Goal: Task Accomplishment & Management: Manage account settings

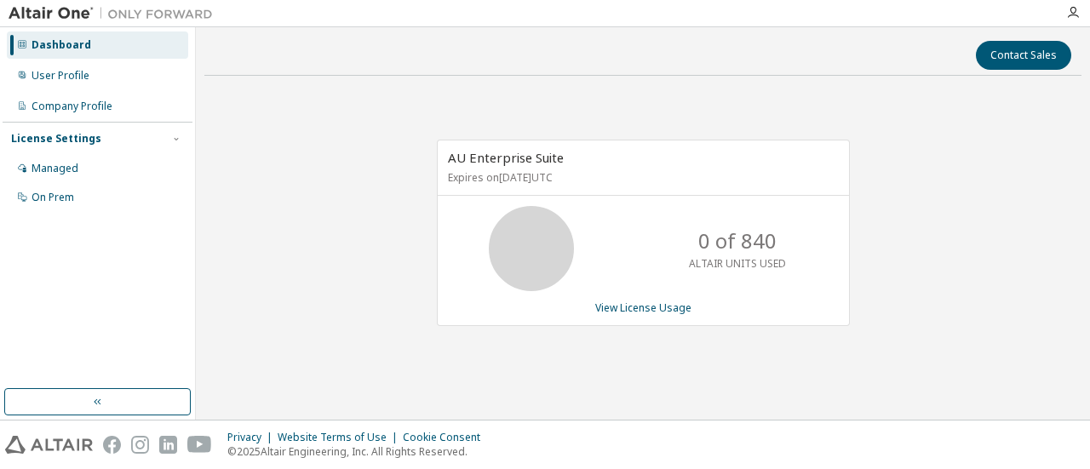
click at [97, 143] on div "License Settings" at bounding box center [97, 138] width 173 height 15
click at [78, 160] on div "Managed" at bounding box center [97, 168] width 181 height 27
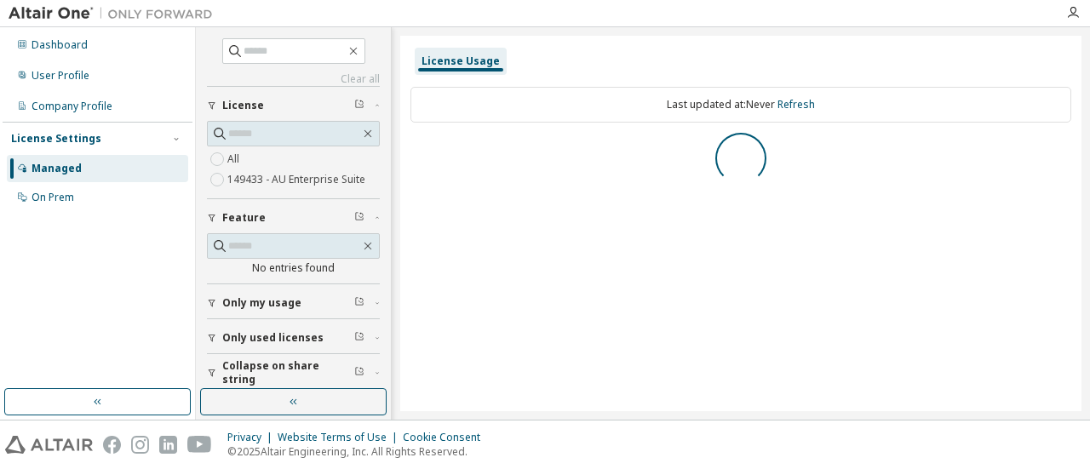
scroll to position [7, 0]
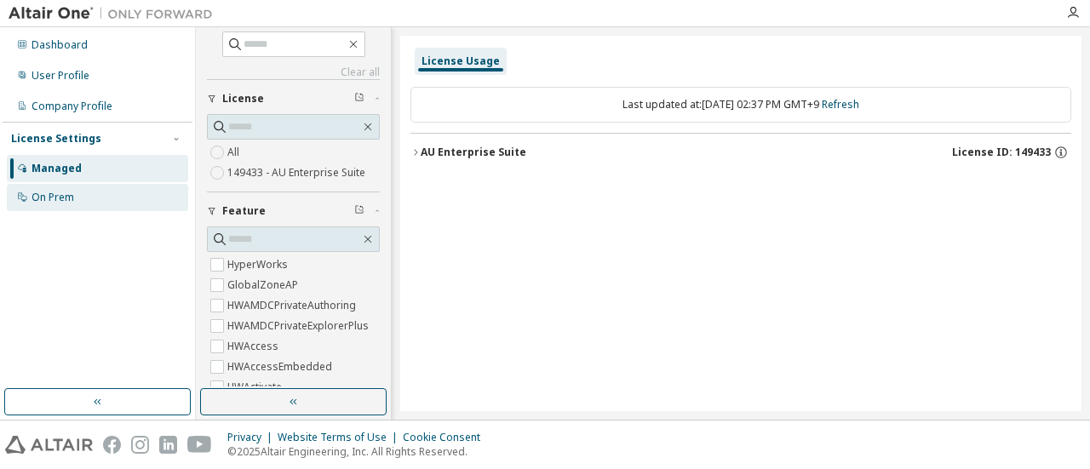
click at [68, 192] on div "On Prem" at bounding box center [53, 198] width 43 height 14
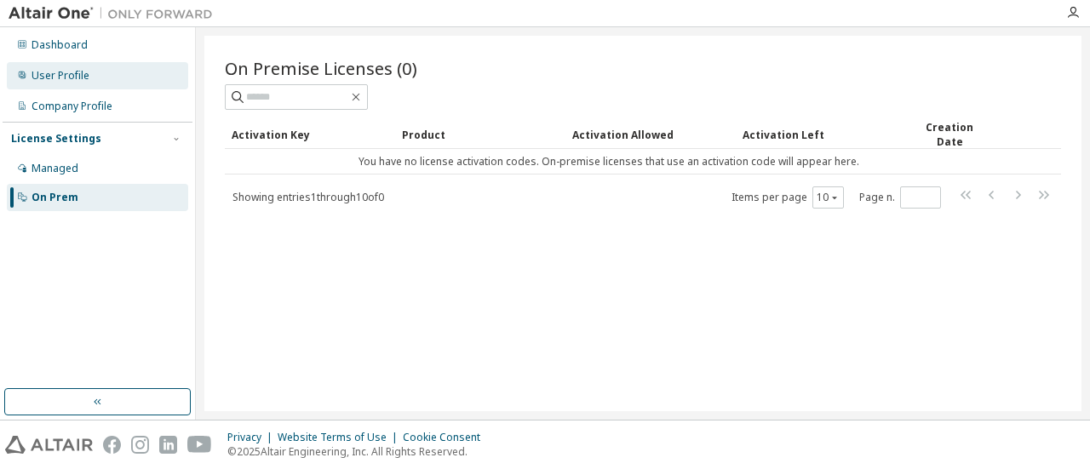
click at [114, 81] on div "User Profile" at bounding box center [97, 75] width 181 height 27
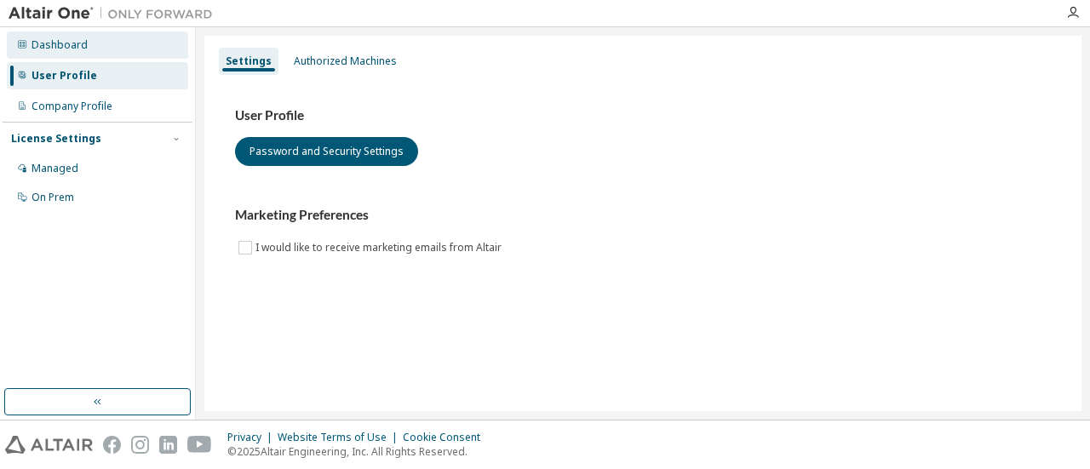
click at [99, 44] on div "Dashboard" at bounding box center [97, 45] width 181 height 27
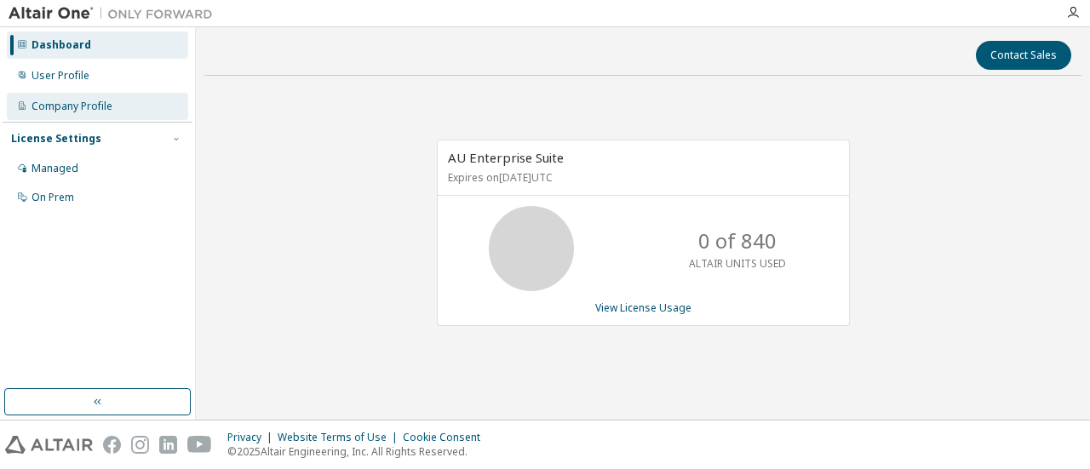
click at [93, 104] on div "Company Profile" at bounding box center [72, 107] width 81 height 14
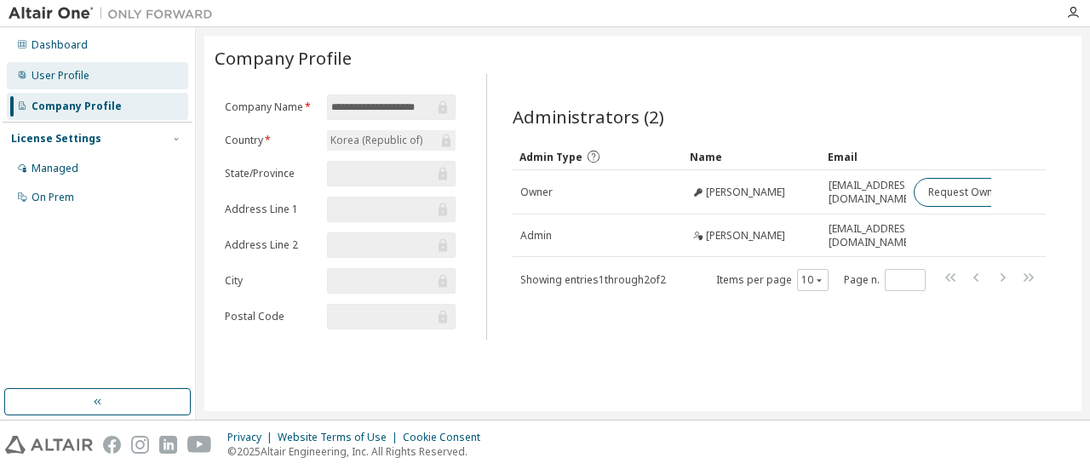
click at [117, 85] on div "User Profile" at bounding box center [97, 75] width 181 height 27
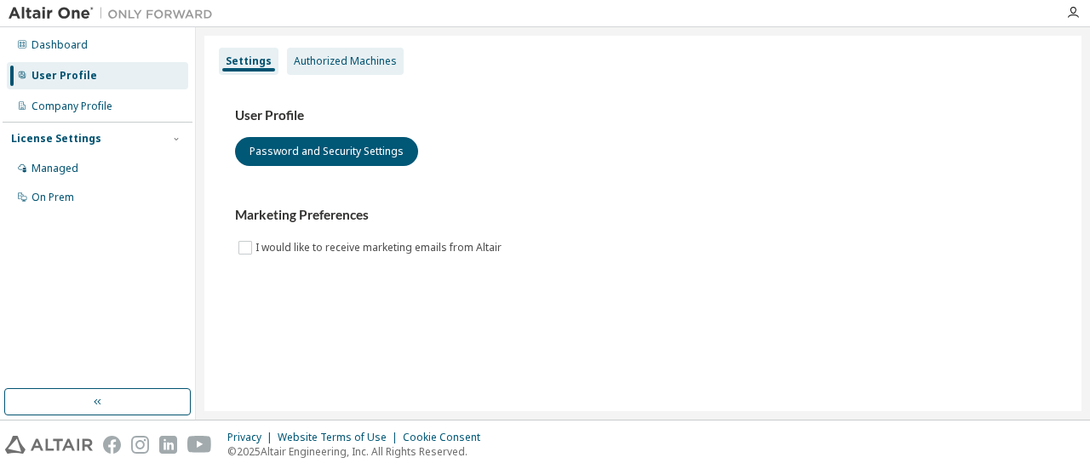
click at [308, 59] on div "Authorized Machines" at bounding box center [345, 62] width 103 height 14
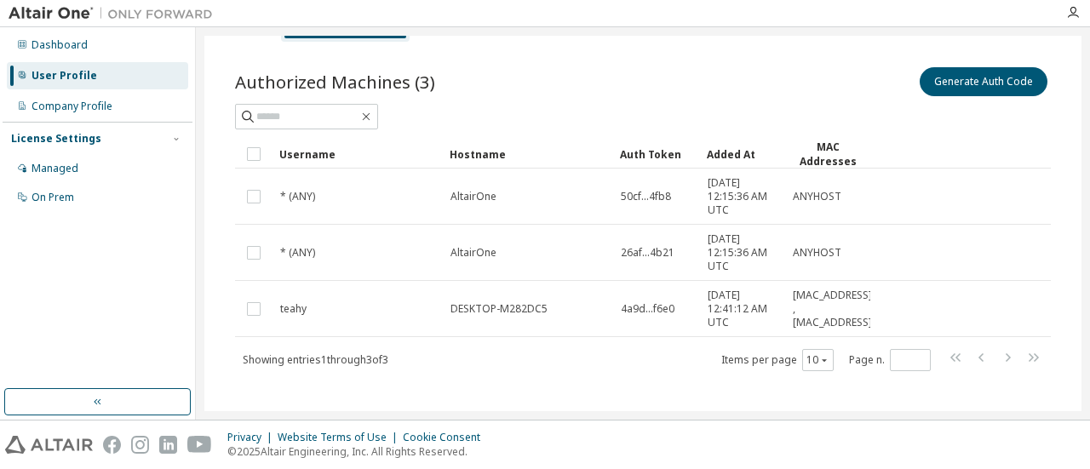
scroll to position [45, 0]
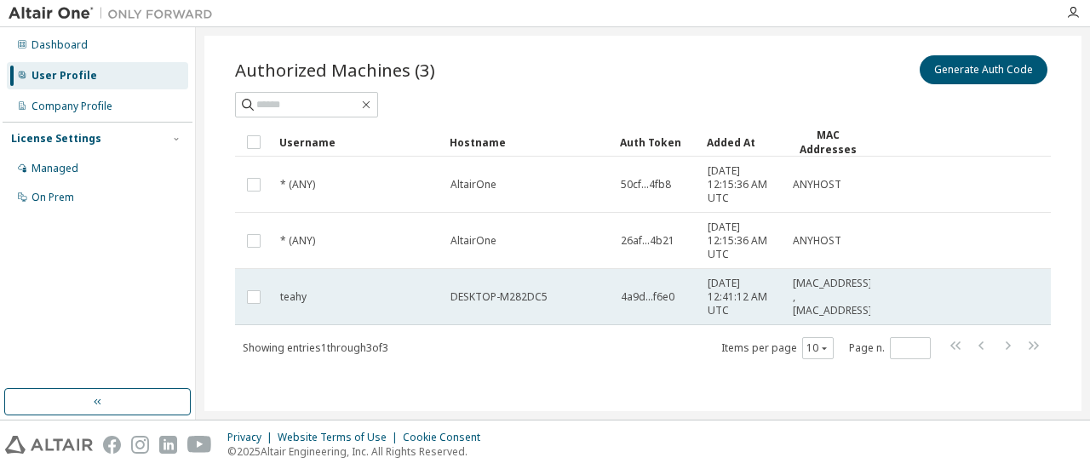
click at [288, 304] on td "teahy" at bounding box center [358, 297] width 170 height 56
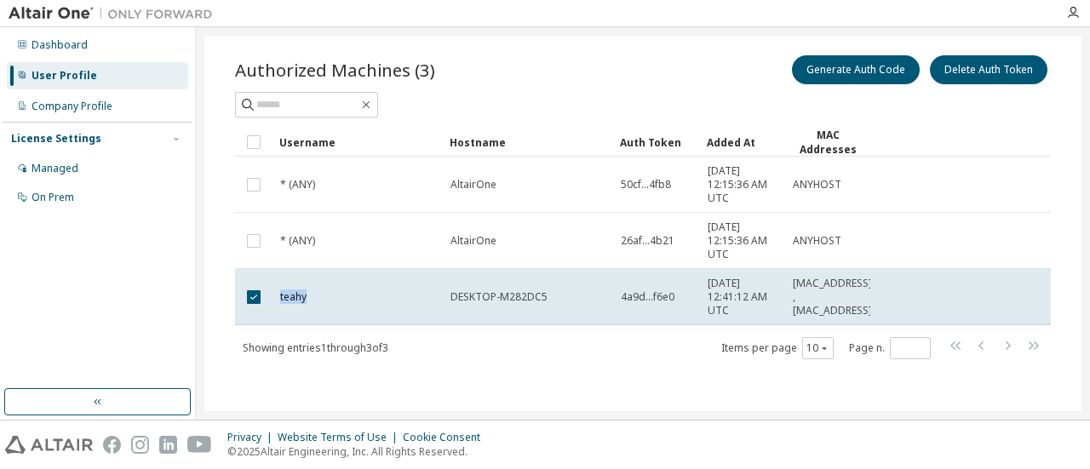
click at [288, 304] on td "teahy" at bounding box center [358, 297] width 170 height 56
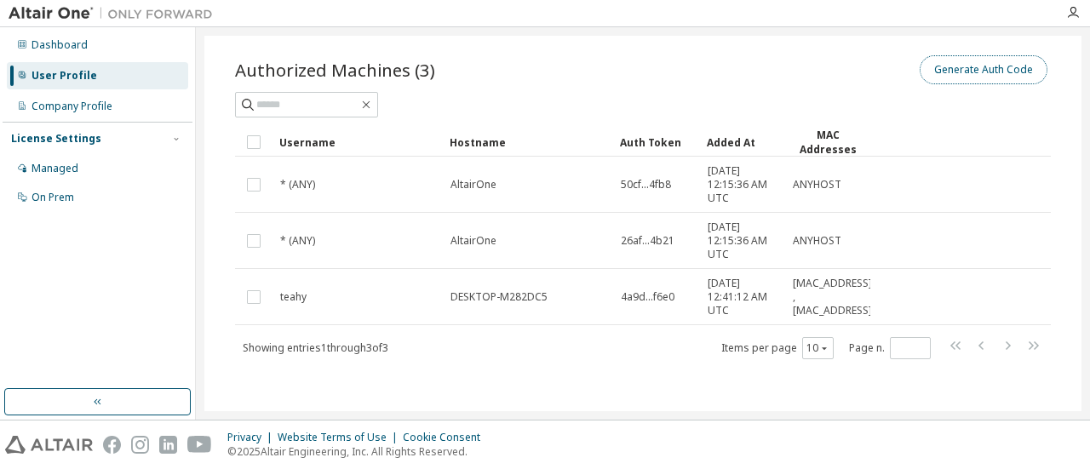
click at [959, 74] on button "Generate Auth Code" at bounding box center [984, 69] width 128 height 29
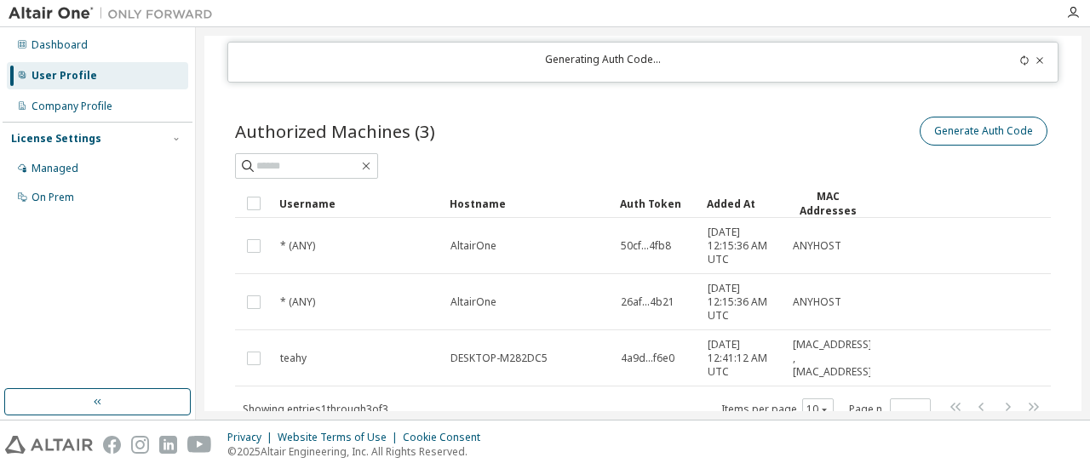
scroll to position [106, 0]
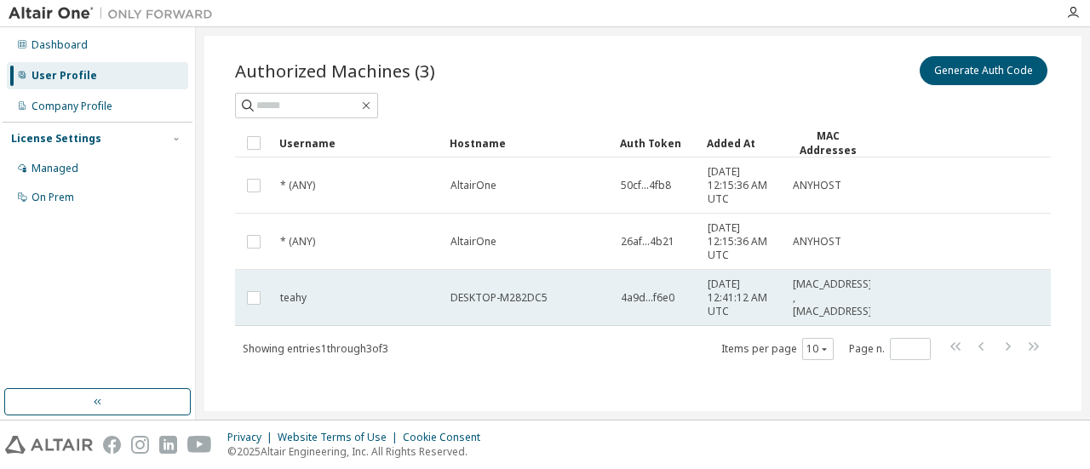
click at [394, 275] on td "teahy" at bounding box center [358, 298] width 170 height 56
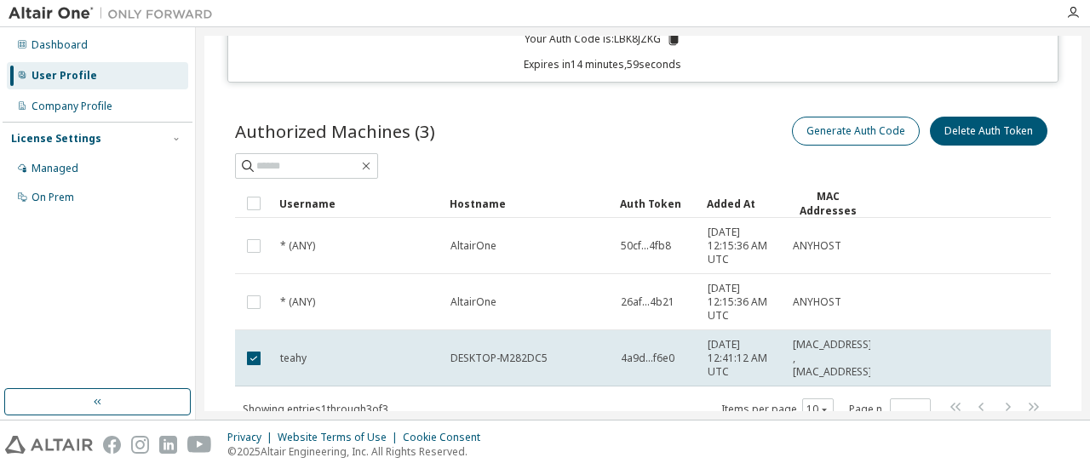
scroll to position [167, 0]
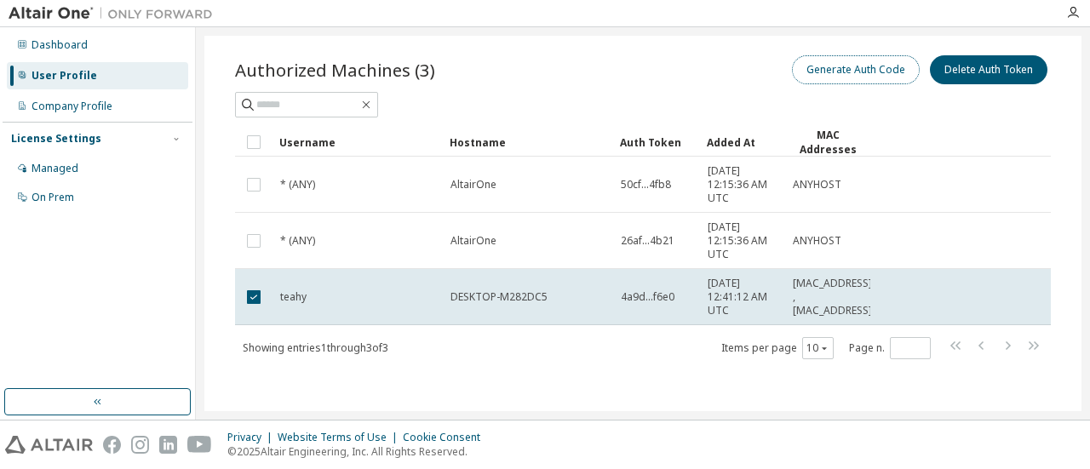
click at [893, 78] on button "Generate Auth Code" at bounding box center [856, 69] width 128 height 29
click at [874, 71] on button "Generate Auth Code" at bounding box center [856, 69] width 128 height 29
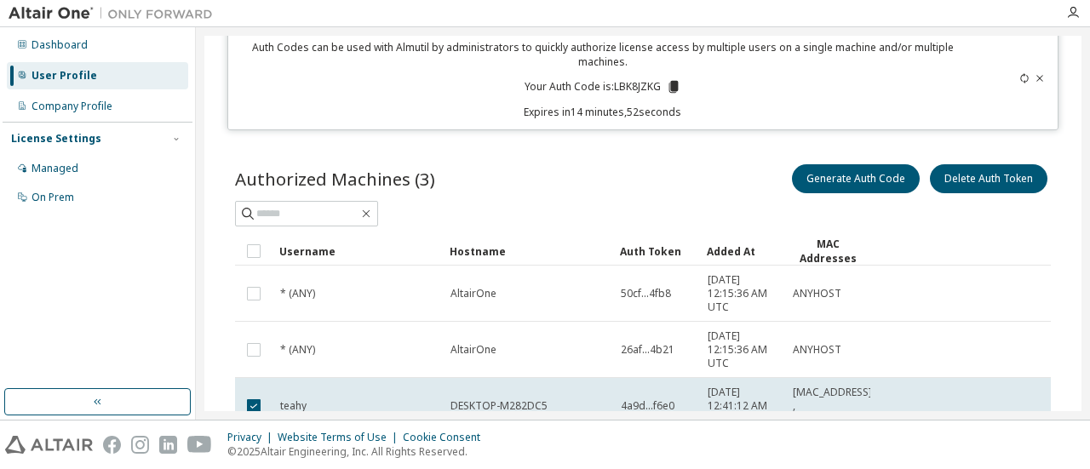
scroll to position [0, 0]
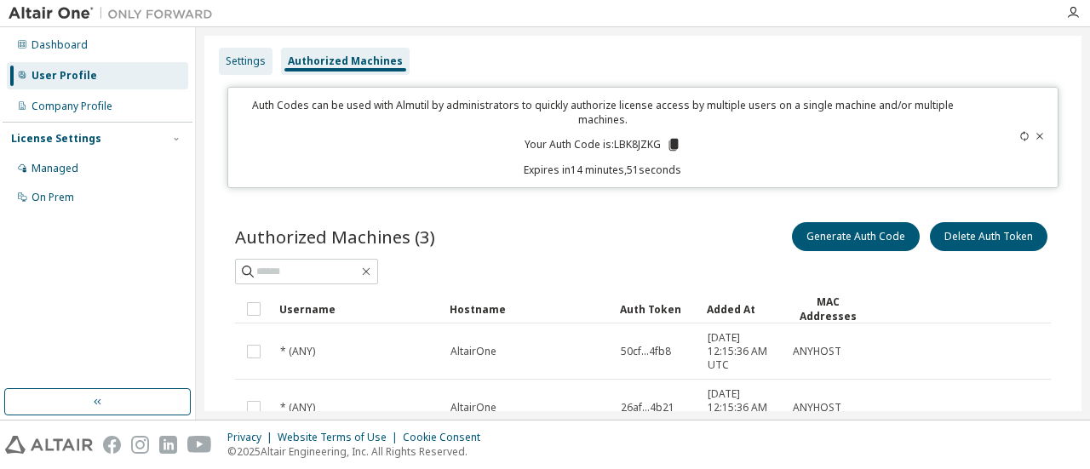
click at [226, 59] on div "Settings" at bounding box center [246, 62] width 40 height 14
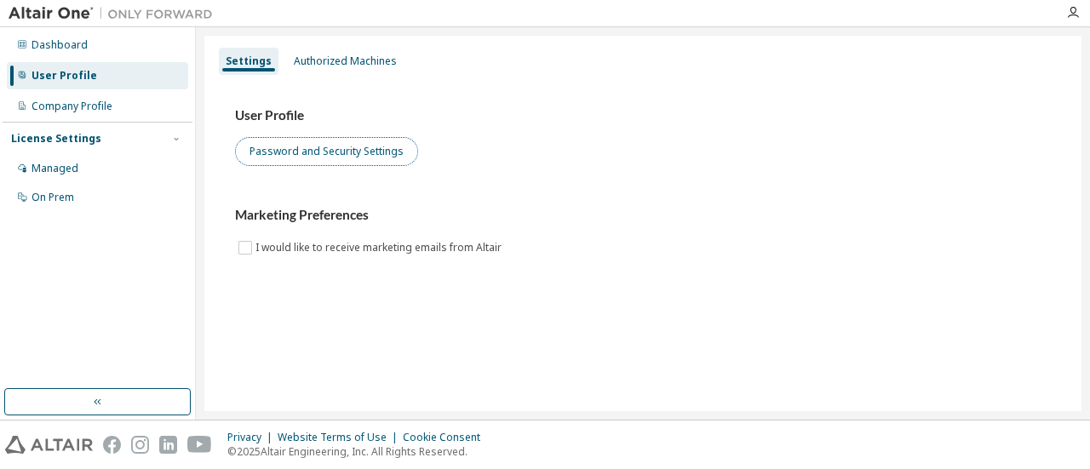
click at [312, 152] on button "Password and Security Settings" at bounding box center [326, 151] width 183 height 29
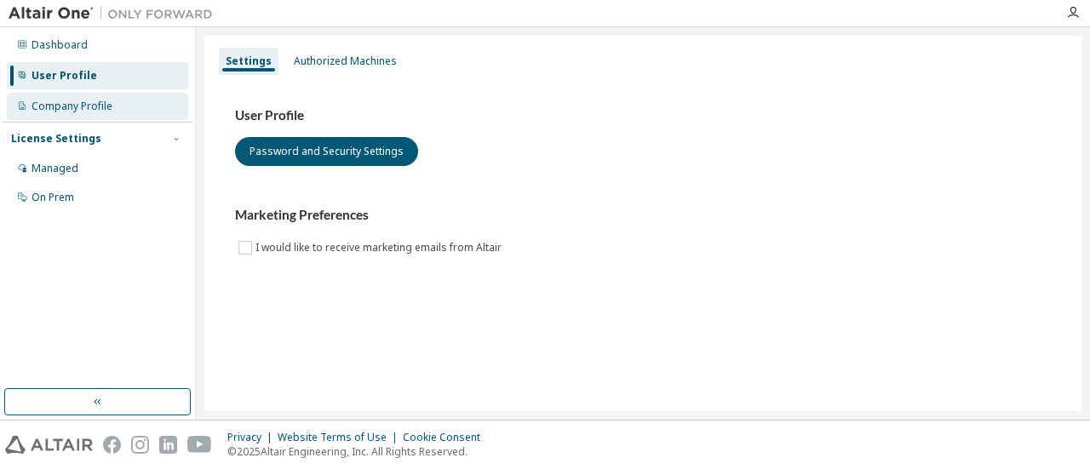
click at [133, 101] on div "Company Profile" at bounding box center [97, 106] width 181 height 27
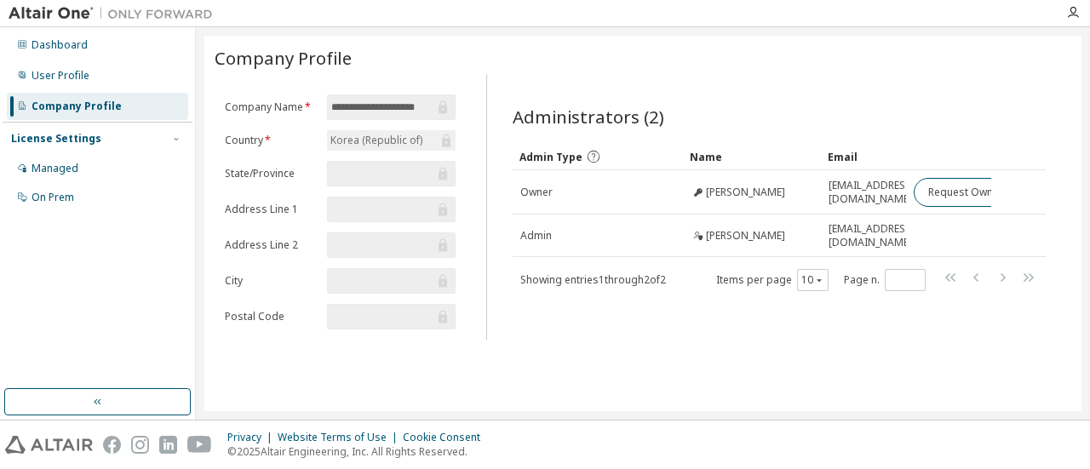
click at [133, 101] on div "Company Profile" at bounding box center [97, 106] width 181 height 27
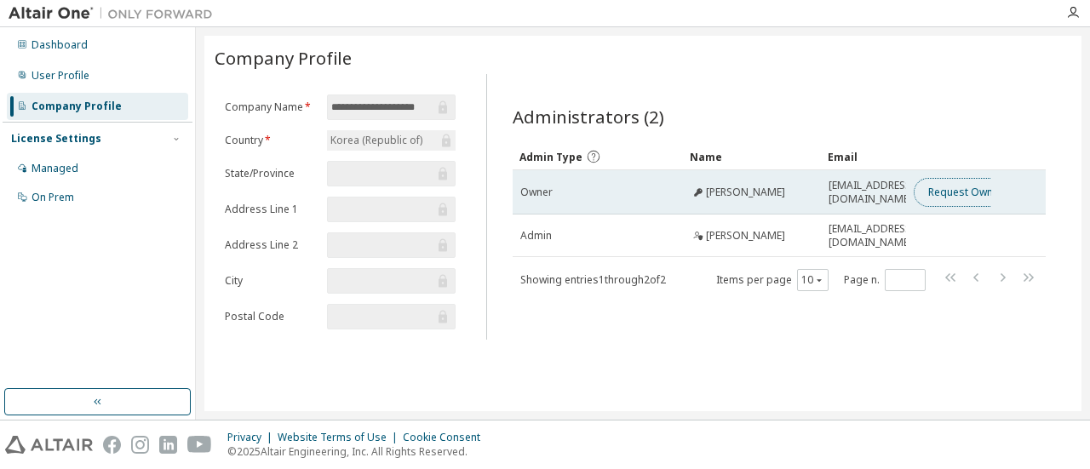
click at [933, 198] on button "Request Owner Change" at bounding box center [986, 192] width 144 height 29
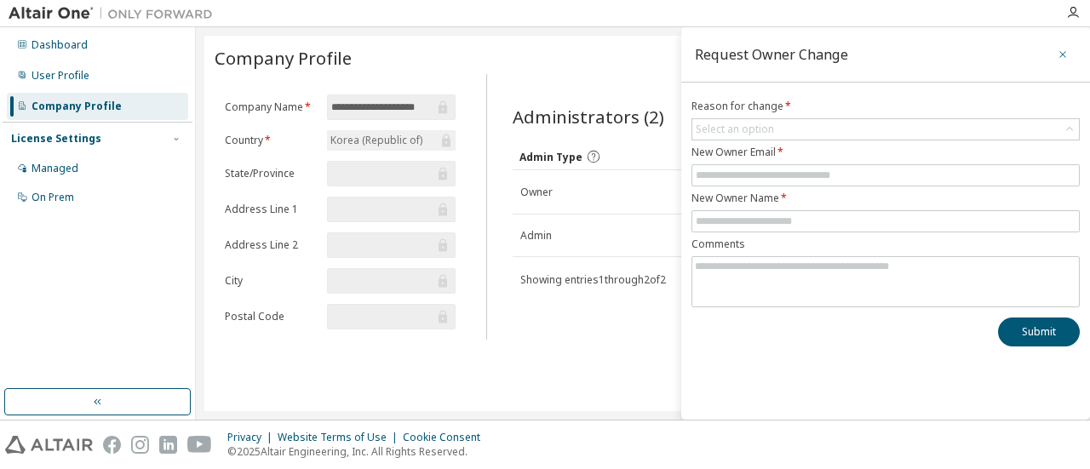
click at [1054, 45] on button "button" at bounding box center [1062, 54] width 27 height 27
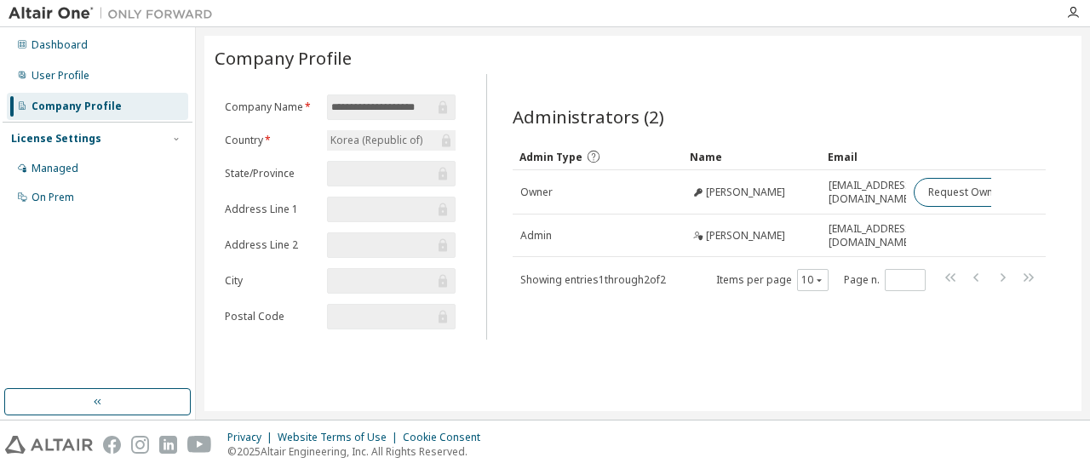
click at [107, 141] on div "License Settings" at bounding box center [97, 138] width 173 height 15
click at [107, 139] on div "License Settings" at bounding box center [97, 138] width 173 height 15
click at [128, 59] on div "Dashboard User Profile Company Profile License Settings Managed On Prem" at bounding box center [98, 121] width 190 height 183
click at [126, 59] on div "Dashboard User Profile Company Profile License Settings Managed On Prem" at bounding box center [98, 121] width 190 height 183
click at [124, 51] on div "Dashboard" at bounding box center [97, 45] width 181 height 27
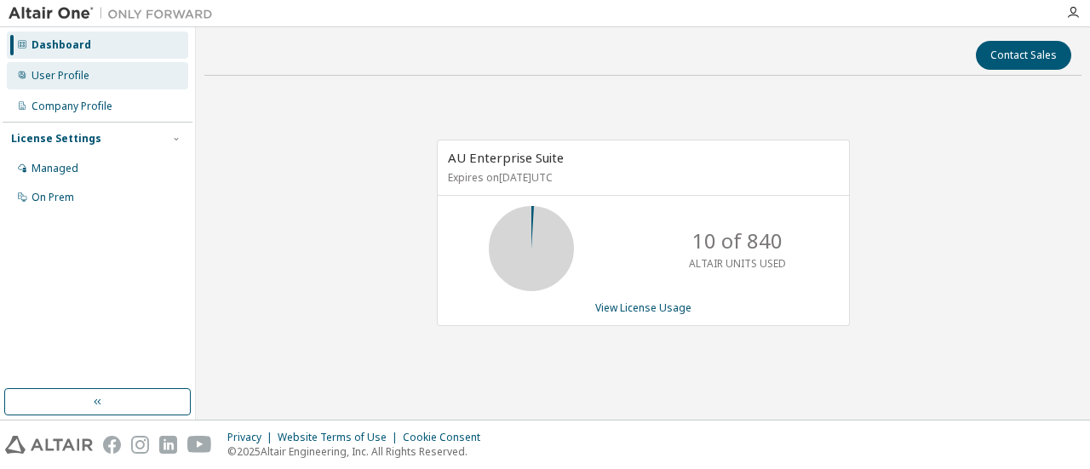
click at [118, 72] on div "User Profile" at bounding box center [97, 75] width 181 height 27
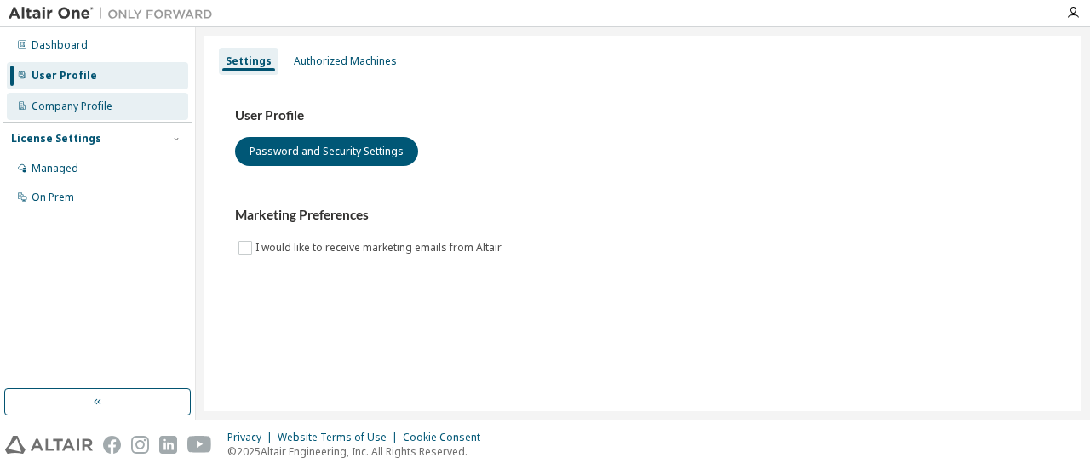
click at [106, 101] on div "Company Profile" at bounding box center [72, 107] width 81 height 14
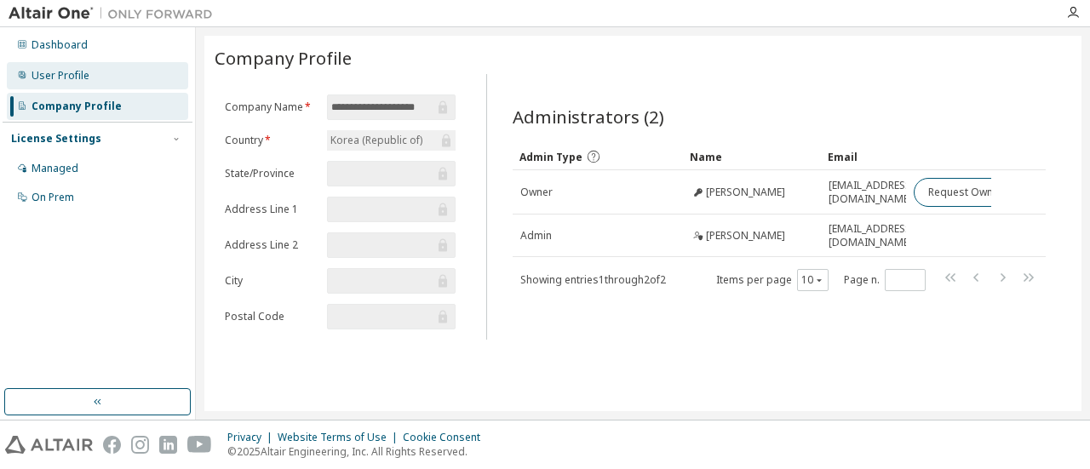
click at [75, 79] on div "User Profile" at bounding box center [61, 76] width 58 height 14
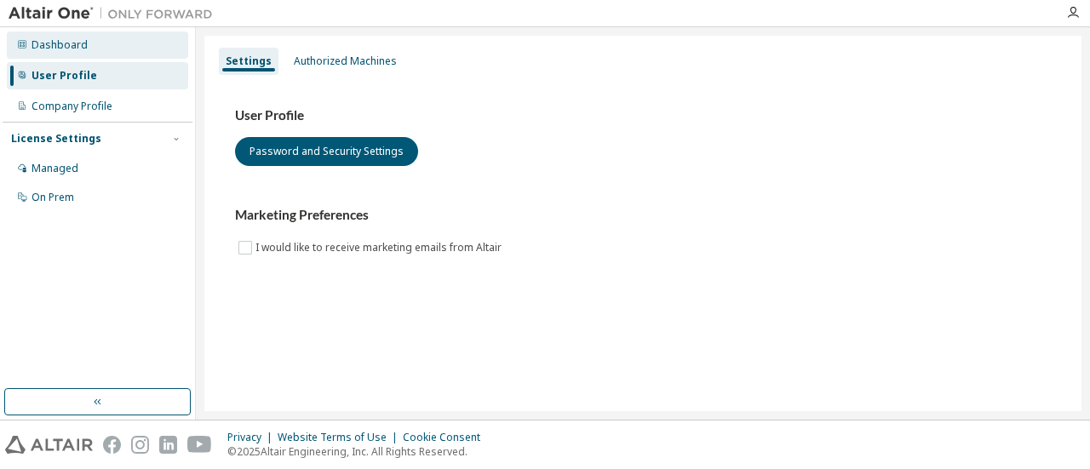
click at [61, 37] on div "Dashboard" at bounding box center [97, 45] width 181 height 27
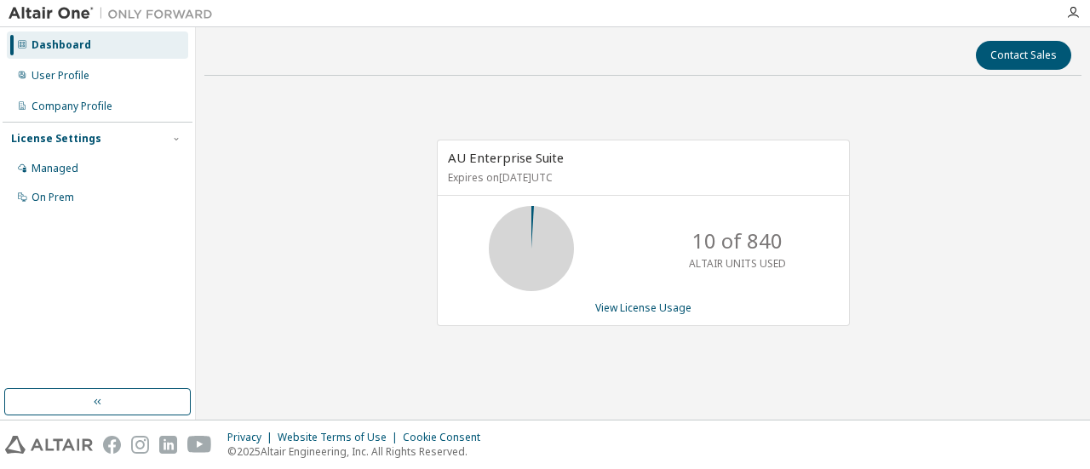
click at [28, 14] on img at bounding box center [115, 13] width 213 height 17
click at [39, 166] on div "Managed" at bounding box center [55, 169] width 47 height 14
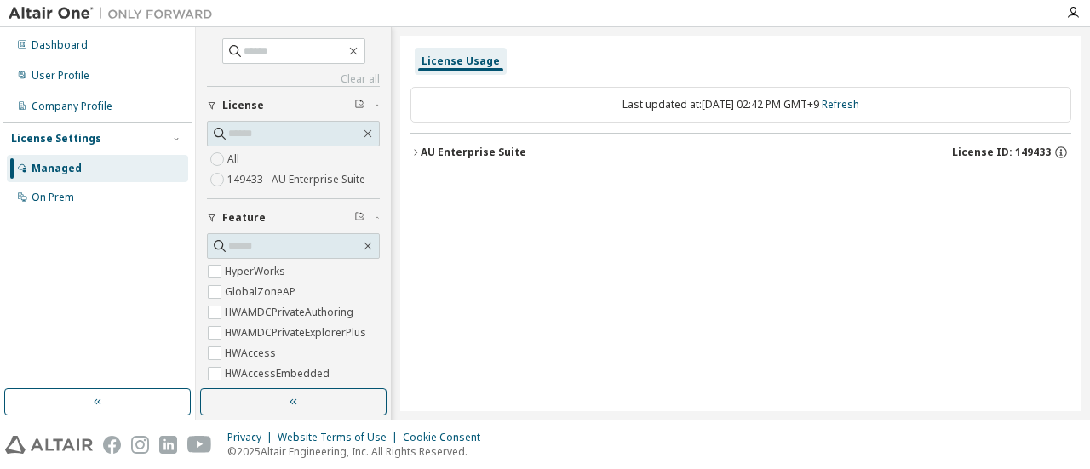
click at [242, 102] on span "License" at bounding box center [243, 106] width 42 height 14
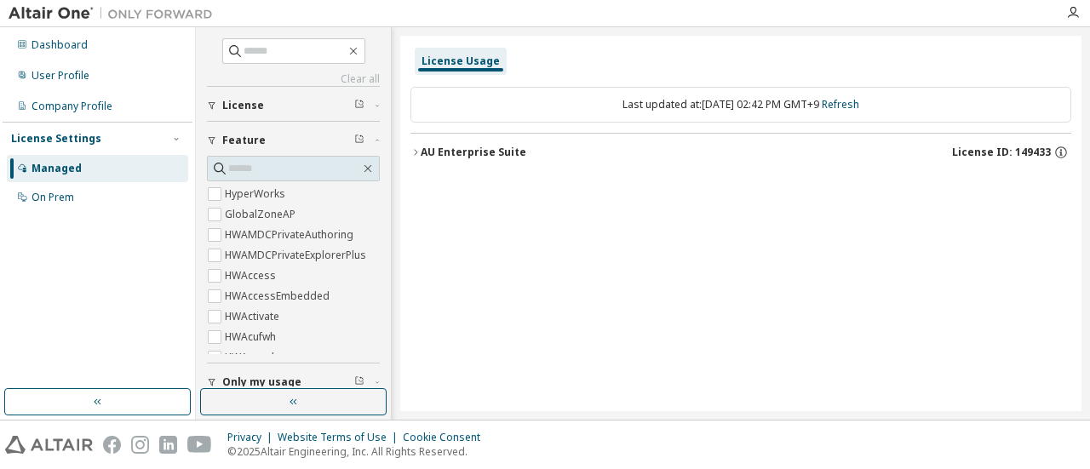
click at [59, 11] on img at bounding box center [115, 13] width 213 height 17
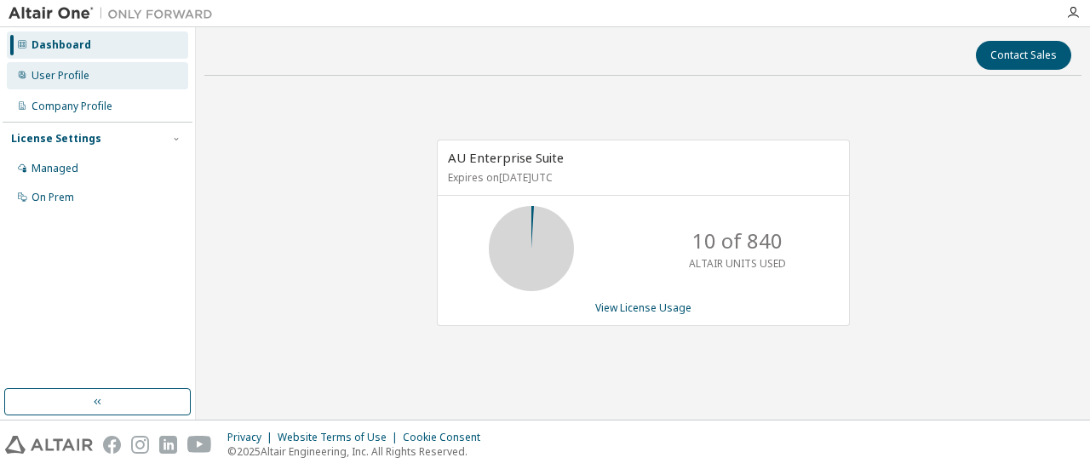
click at [133, 72] on div "User Profile" at bounding box center [97, 75] width 181 height 27
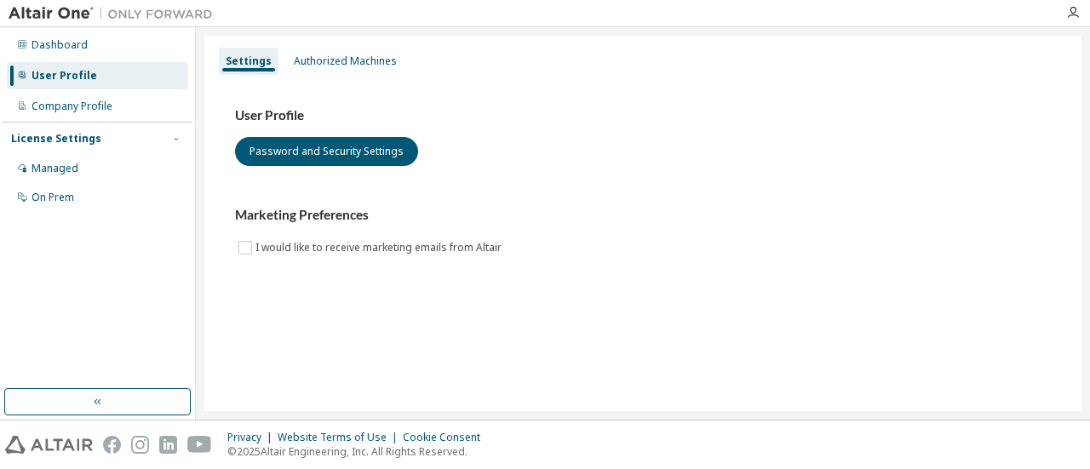
click at [72, 14] on img at bounding box center [115, 13] width 213 height 17
click at [61, 12] on img at bounding box center [115, 13] width 213 height 17
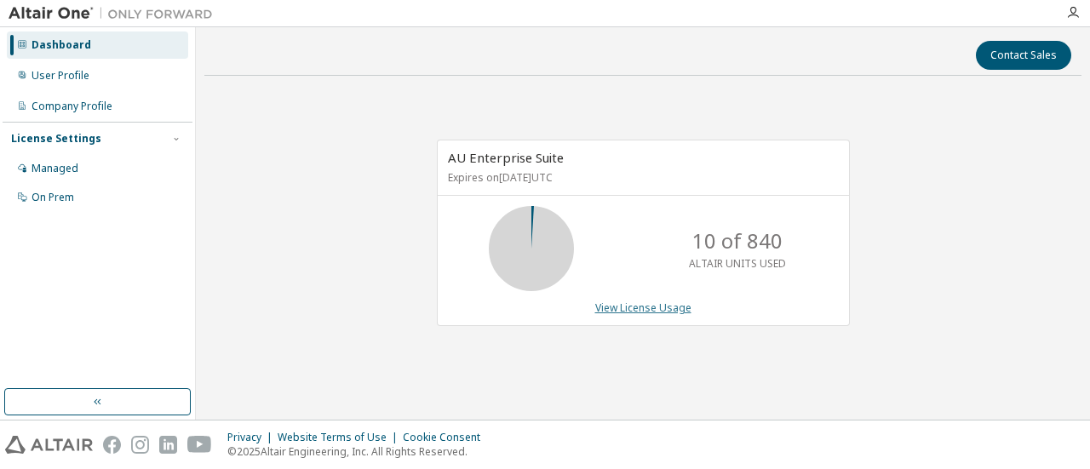
click at [642, 304] on link "View License Usage" at bounding box center [643, 308] width 96 height 14
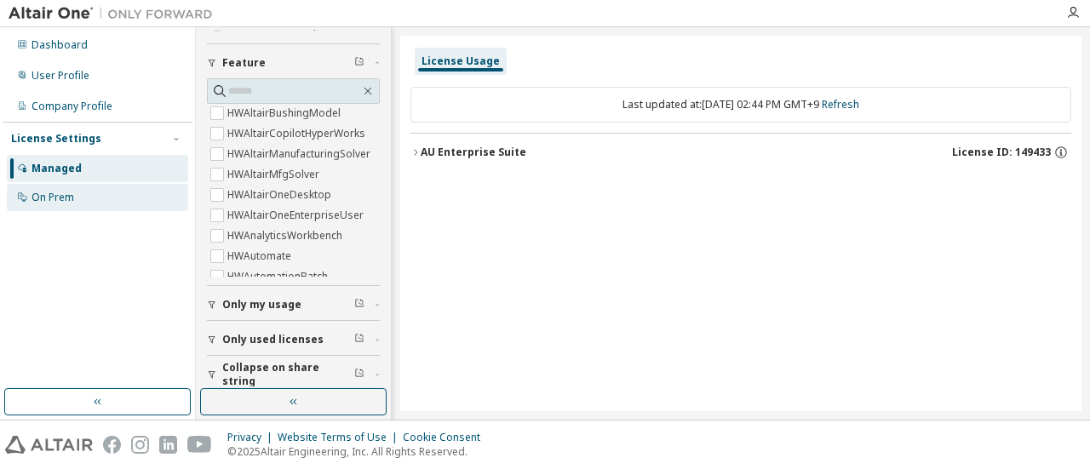
scroll to position [231, 0]
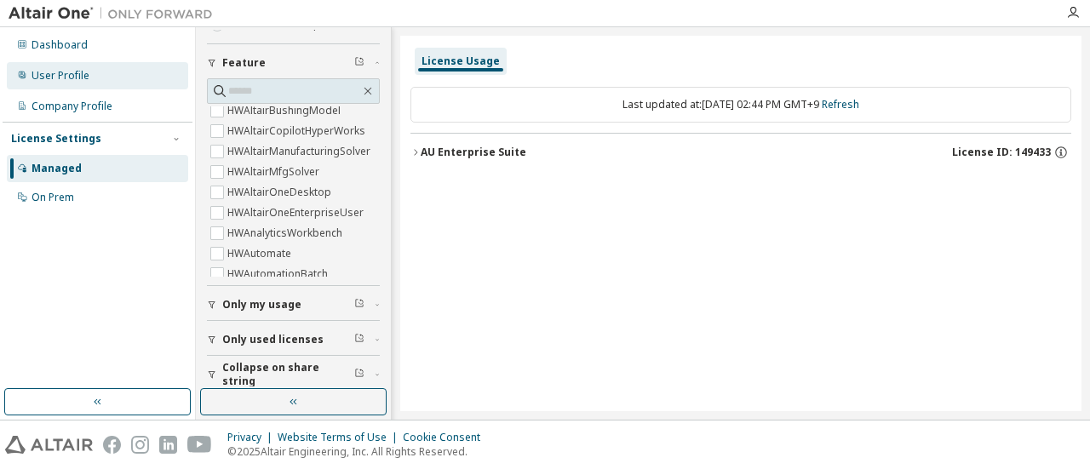
click at [121, 85] on div "User Profile" at bounding box center [97, 75] width 181 height 27
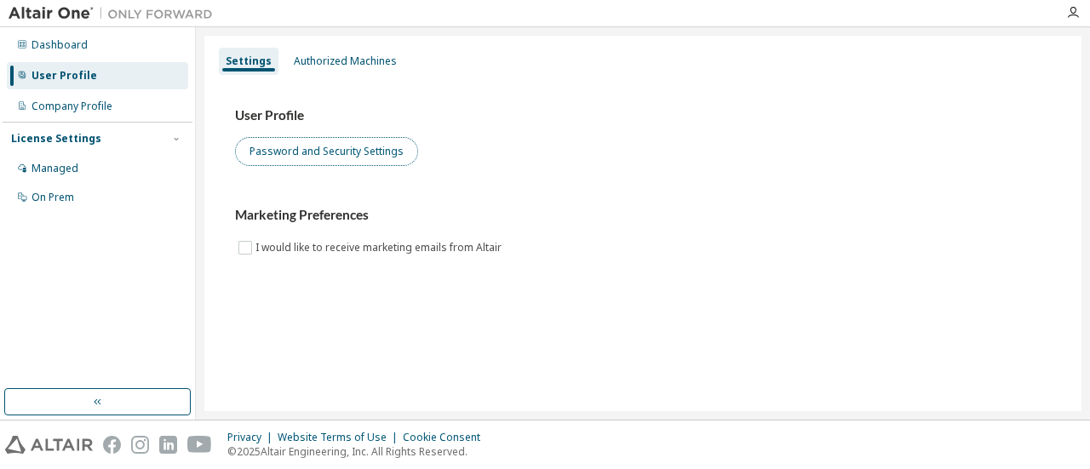
click at [311, 143] on button "Password and Security Settings" at bounding box center [326, 151] width 183 height 29
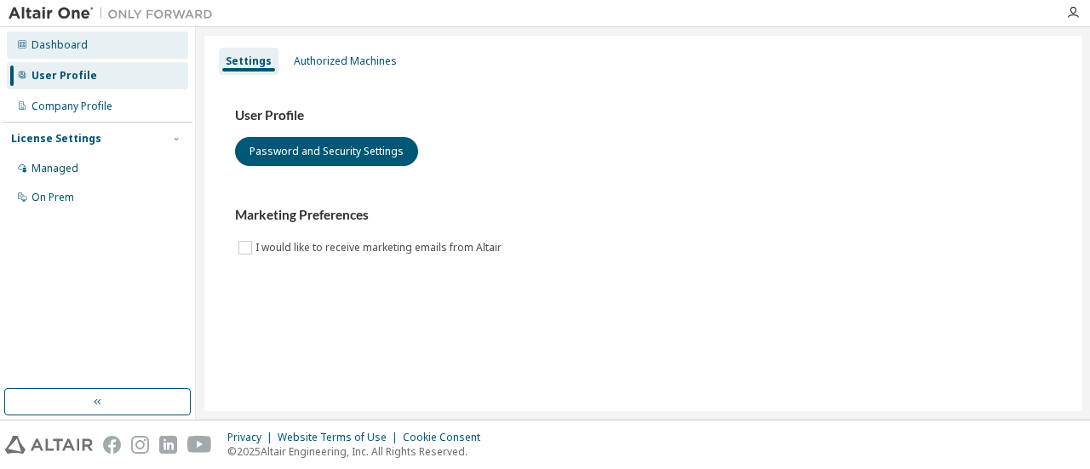
click at [89, 50] on div "Dashboard" at bounding box center [97, 45] width 181 height 27
